Goal: Navigation & Orientation: Find specific page/section

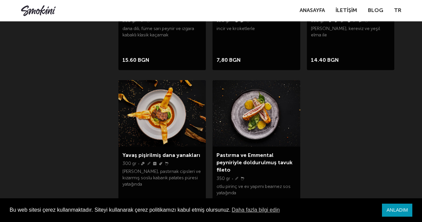
scroll to position [1078, 0]
click at [267, 122] on img at bounding box center [255, 113] width 87 height 66
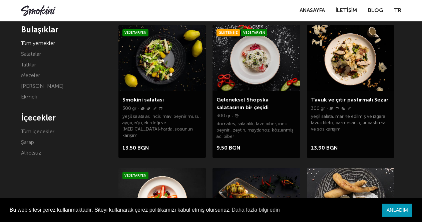
scroll to position [134, 0]
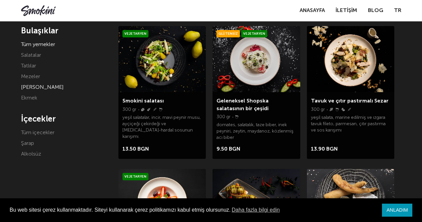
click at [48, 89] on font "Ana yemekler" at bounding box center [42, 87] width 42 height 5
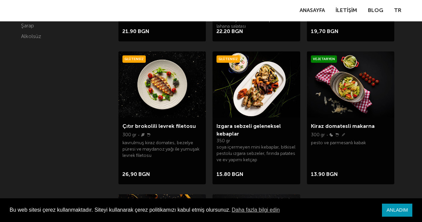
scroll to position [253, 0]
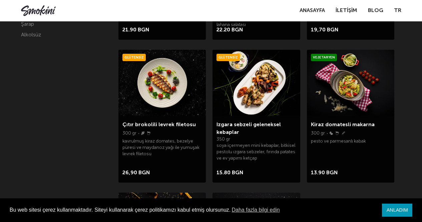
click at [259, 95] on img at bounding box center [255, 83] width 87 height 66
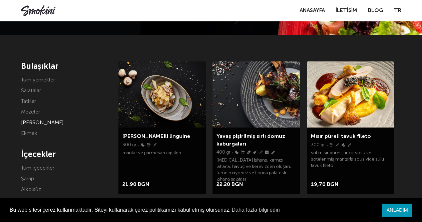
scroll to position [104, 0]
